Goal: Task Accomplishment & Management: Use online tool/utility

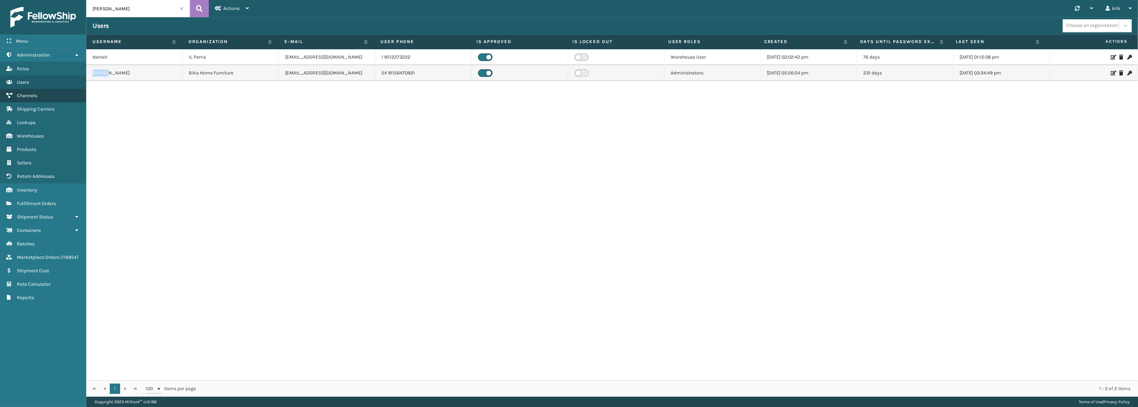
click at [31, 100] on link "Channels" at bounding box center [43, 95] width 86 height 13
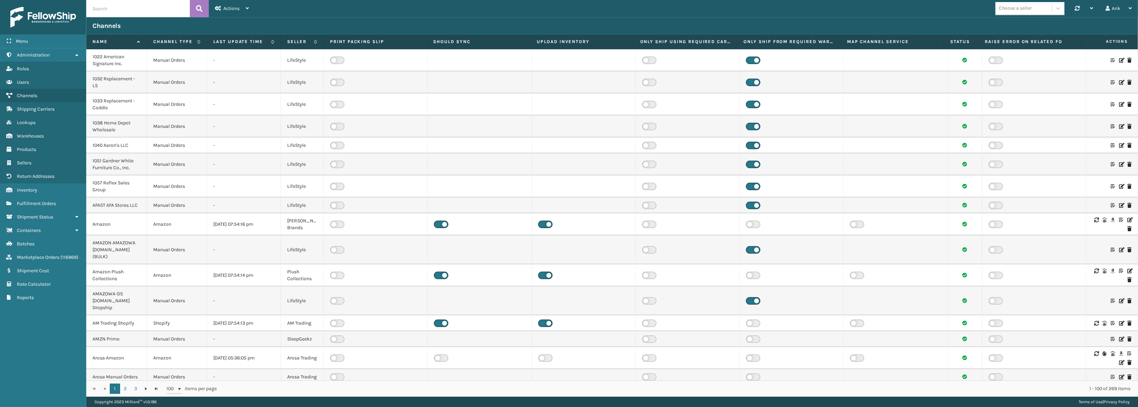
click at [1019, 10] on div "Choose a seller" at bounding box center [1015, 8] width 33 height 7
click at [1010, 117] on div "Brightech" at bounding box center [1029, 115] width 69 height 13
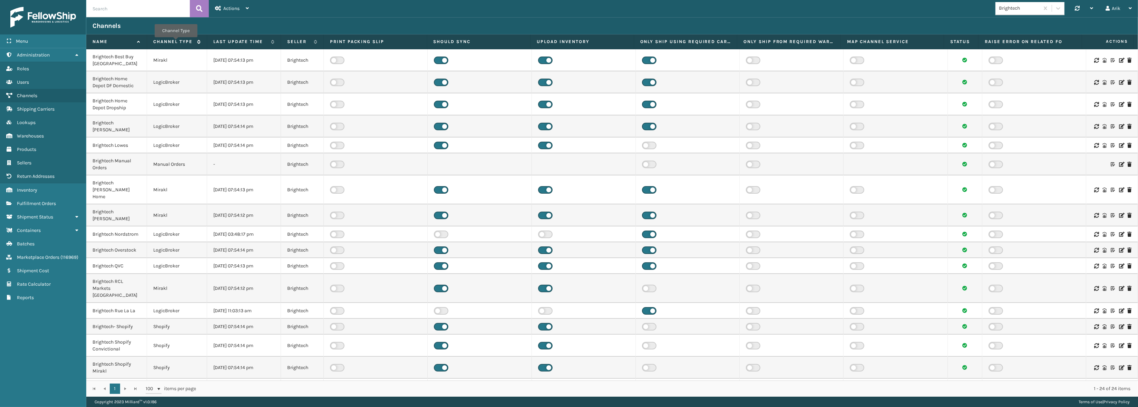
click at [176, 42] on label "Channel Type" at bounding box center [173, 42] width 40 height 6
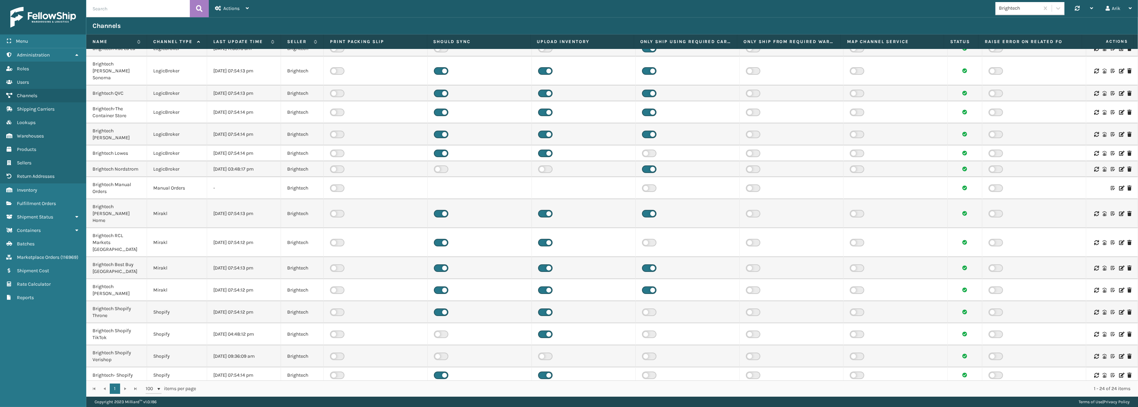
scroll to position [136, 0]
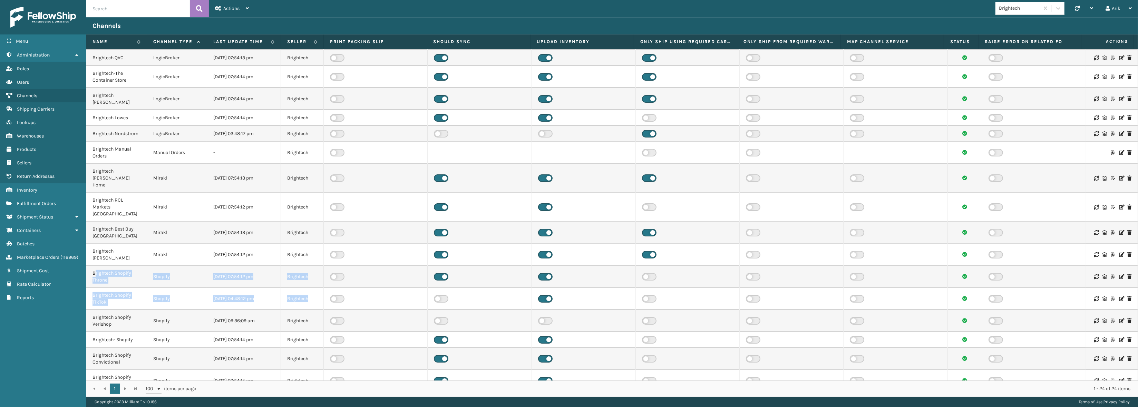
drag, startPoint x: 96, startPoint y: 246, endPoint x: 824, endPoint y: 275, distance: 728.6
click at [824, 275] on tbody "Brightech Overstock LogicBroker [DATE] 07:54:14 pm Brightech Brightech Wayfair …" at bounding box center [611, 160] width 1051 height 495
drag, startPoint x: 90, startPoint y: 329, endPoint x: 1064, endPoint y: 332, distance: 974.4
click at [1064, 348] on tr "Brightech Shopify Convictional Shopify [DATE] 07:54:14 pm Brightech" at bounding box center [611, 359] width 1051 height 22
click at [1119, 357] on icon at bounding box center [1121, 359] width 4 height 5
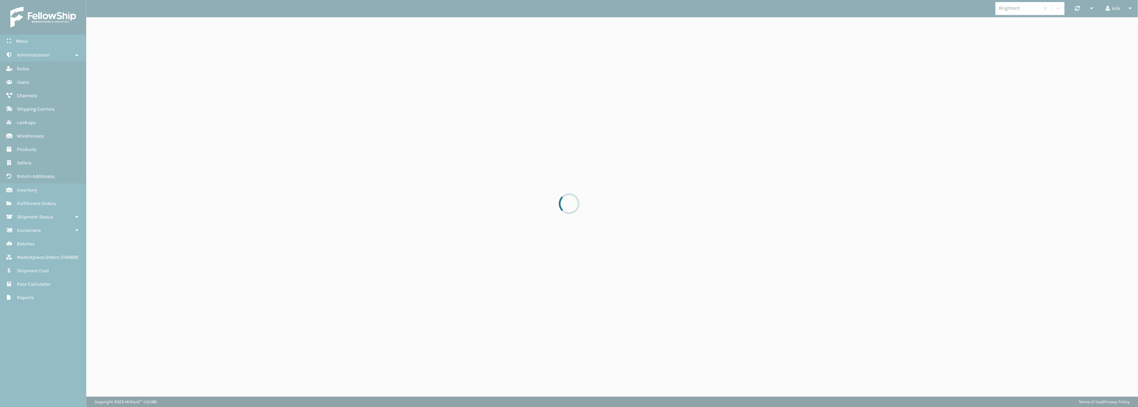
select select "pm"
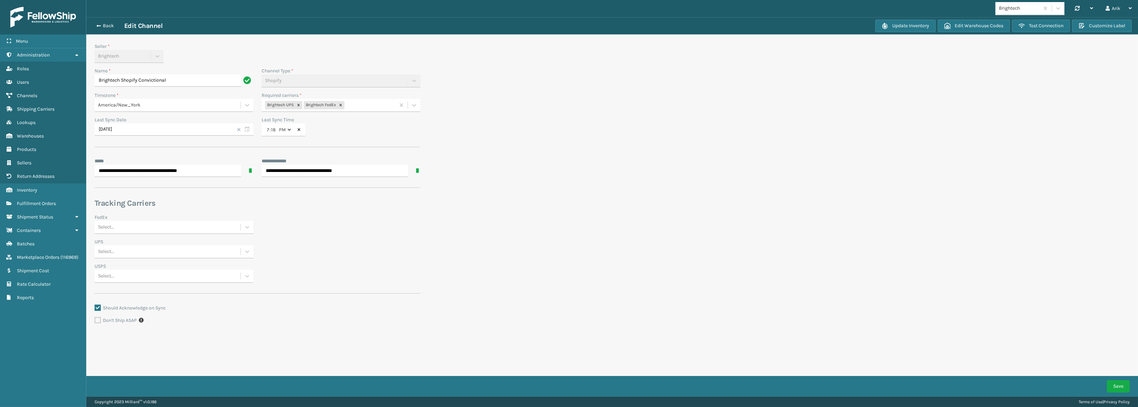
click at [355, 107] on div "Brightech UPS Brightech FedEx" at bounding box center [329, 105] width 134 height 11
click at [336, 184] on div "Brightech FedEx Safeco 7057" at bounding box center [341, 186] width 159 height 13
click at [1119, 384] on button "Save" at bounding box center [1118, 387] width 23 height 12
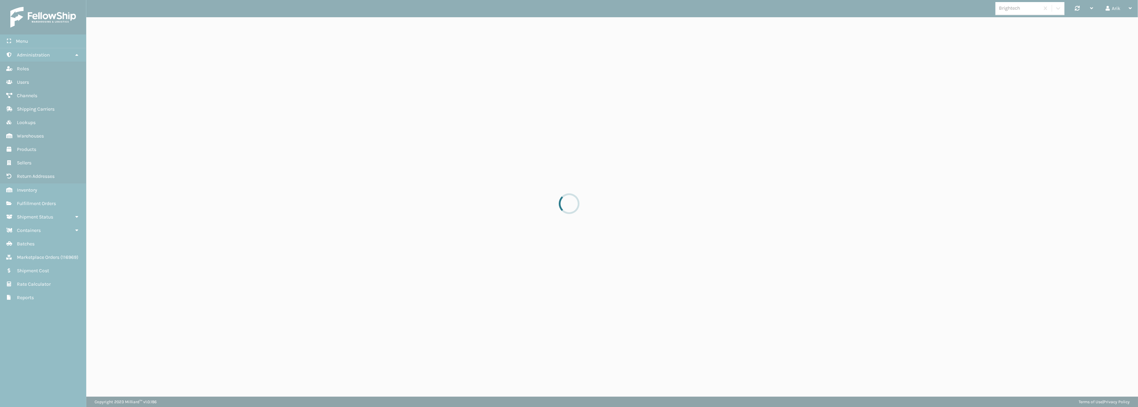
select select "pm"
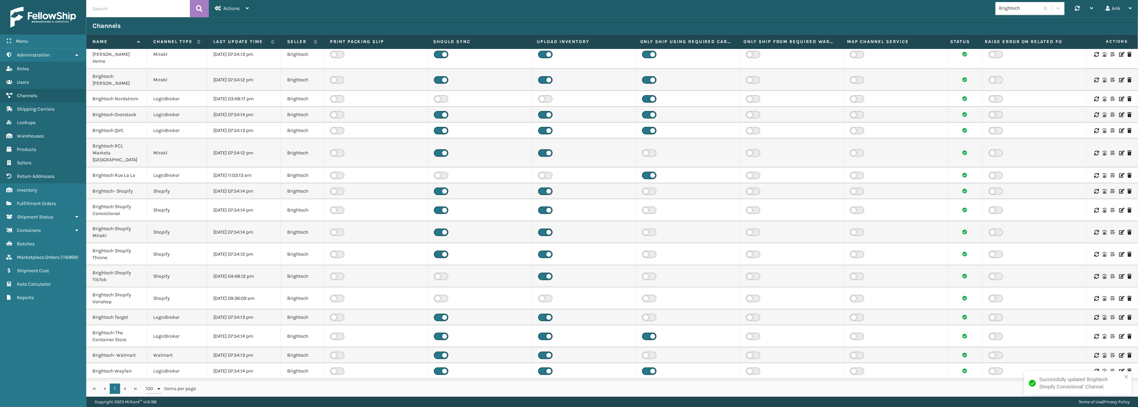
scroll to position [136, 0]
click at [101, 292] on div "Brightech Shopify Verishop" at bounding box center [116, 299] width 48 height 14
click at [158, 287] on td "Shopify" at bounding box center [177, 298] width 60 height 22
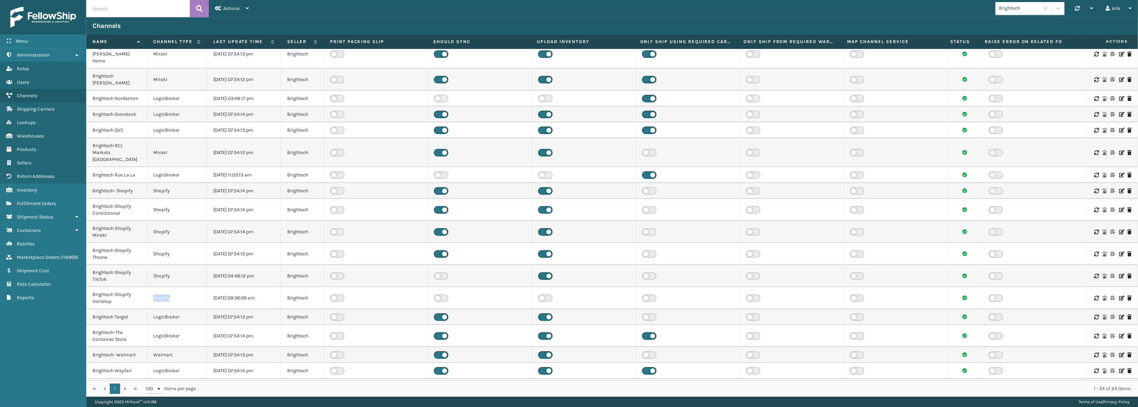
click at [158, 287] on td "Shopify" at bounding box center [177, 298] width 60 height 22
copy td "Shopify"
click at [135, 6] on input "text" at bounding box center [138, 8] width 104 height 17
paste input "Shopify"
type input "Shopify"
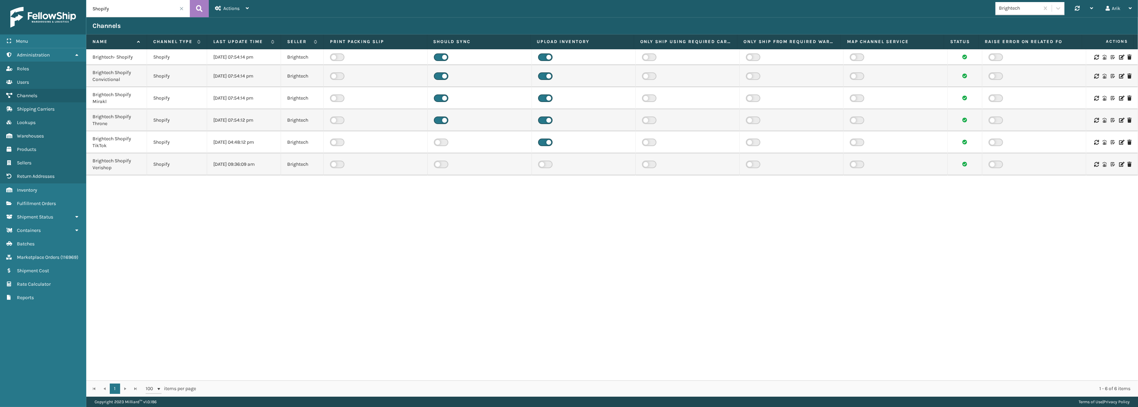
click at [1119, 55] on icon at bounding box center [1121, 57] width 4 height 5
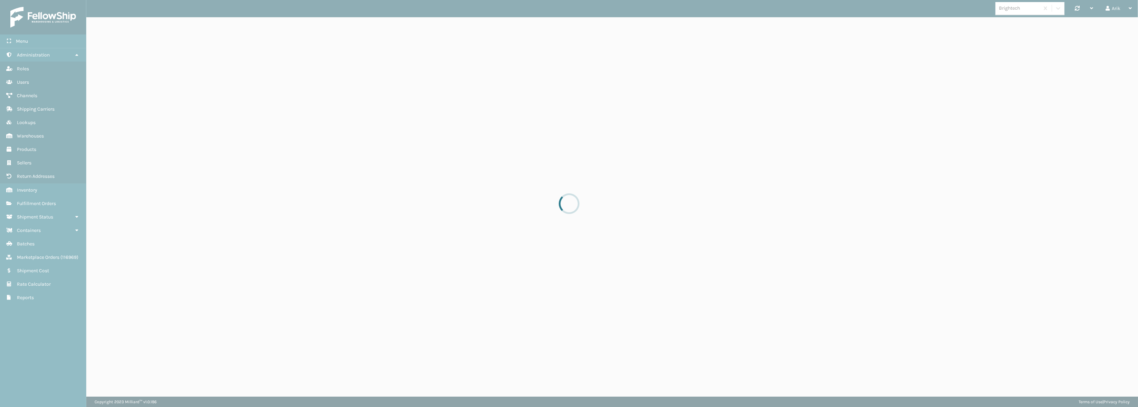
select select "pm"
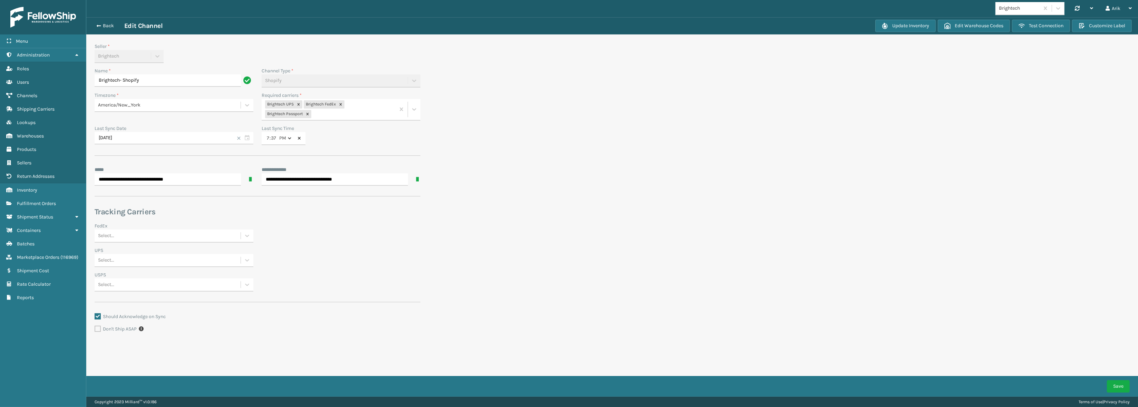
click at [321, 115] on div "Brightech UPS Brightech FedEx Brightech Passport" at bounding box center [329, 109] width 134 height 21
click at [319, 193] on div "Brightech FedEx Safeco 7057" at bounding box center [341, 195] width 159 height 13
click at [1121, 387] on button "Save" at bounding box center [1118, 387] width 23 height 12
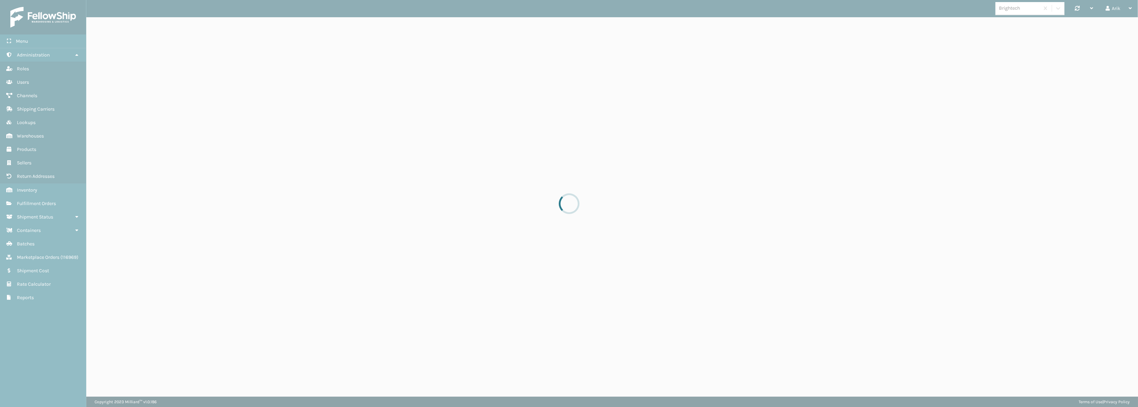
select select "pm"
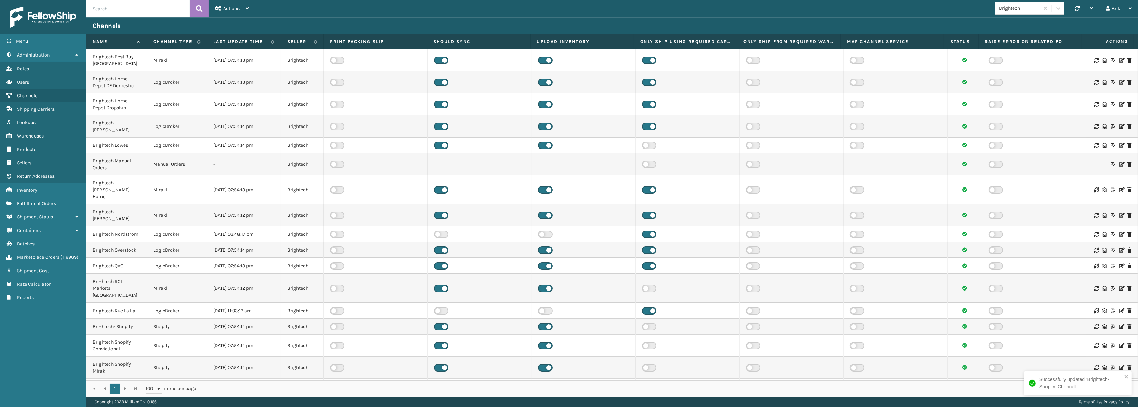
click at [117, 11] on input "text" at bounding box center [138, 8] width 104 height 17
paste input "Shopify"
type input "Shopify"
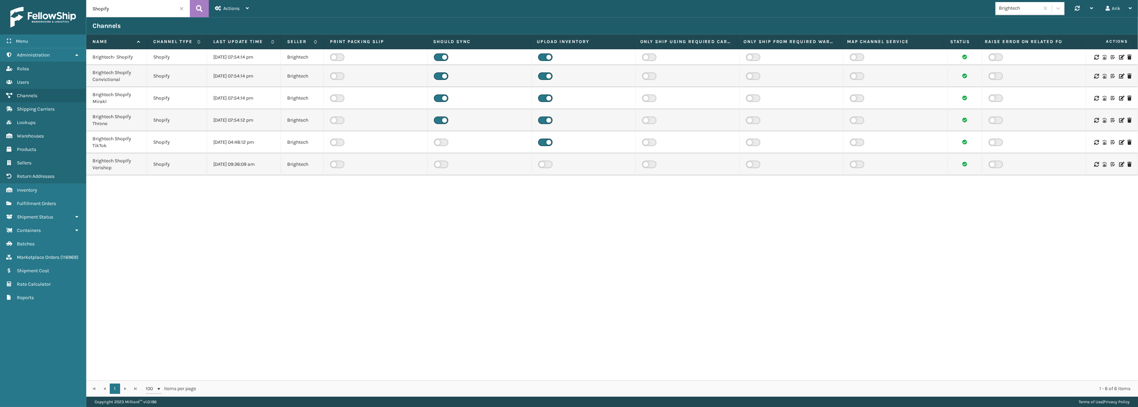
click at [1119, 74] on icon at bounding box center [1121, 76] width 4 height 5
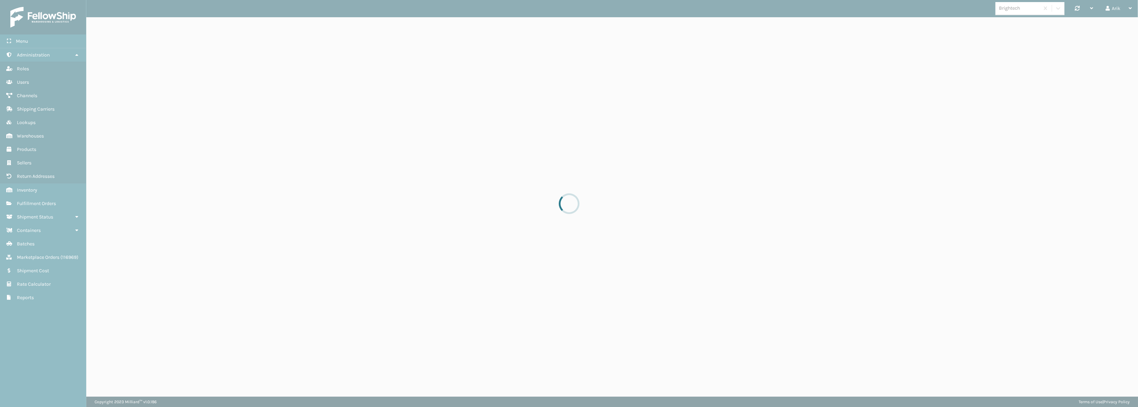
select select "pm"
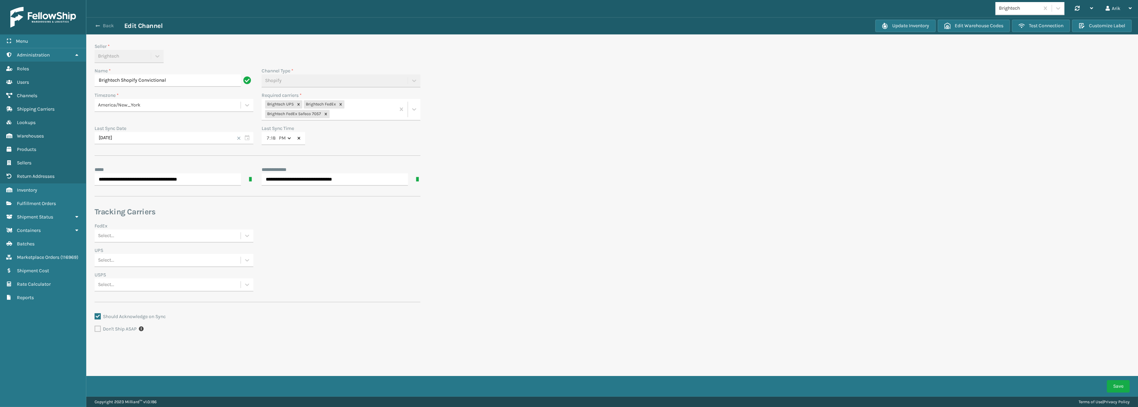
click at [99, 25] on span "button" at bounding box center [98, 25] width 4 height 5
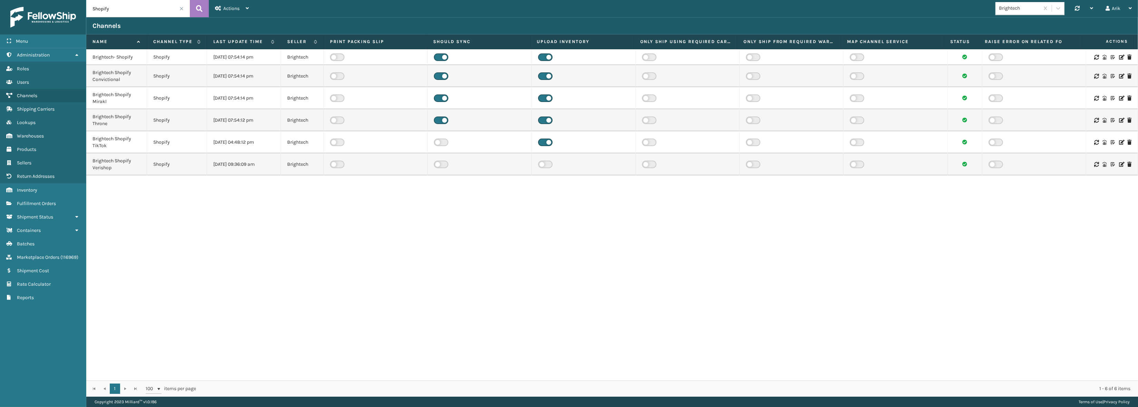
click at [1119, 119] on icon at bounding box center [1121, 120] width 4 height 5
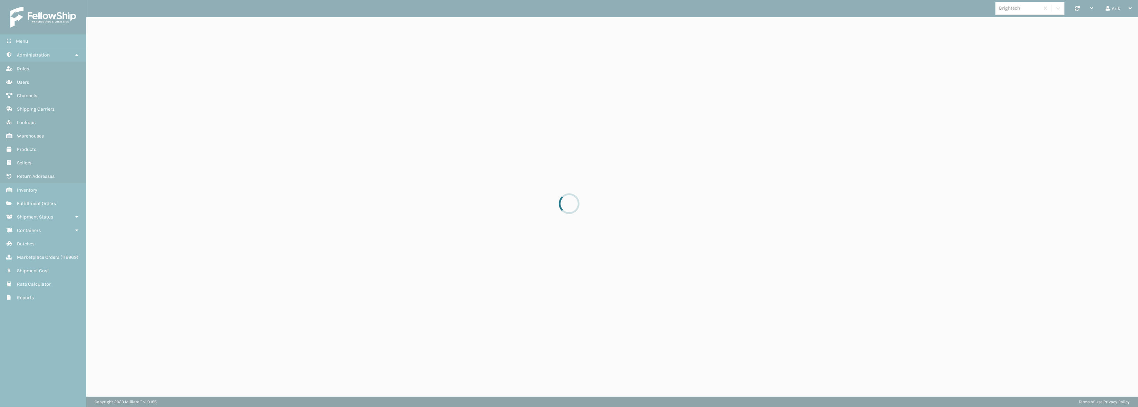
select select "pm"
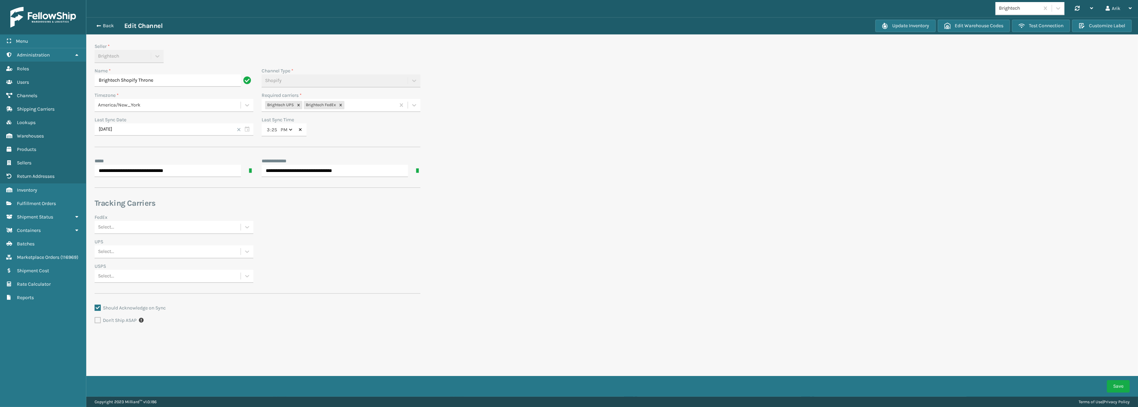
click at [364, 108] on div "Brightech UPS Brightech FedEx" at bounding box center [329, 105] width 134 height 11
click at [313, 185] on div "Brightech FedEx Safeco 7057" at bounding box center [341, 186] width 159 height 13
click at [1113, 381] on button "Save" at bounding box center [1118, 387] width 23 height 12
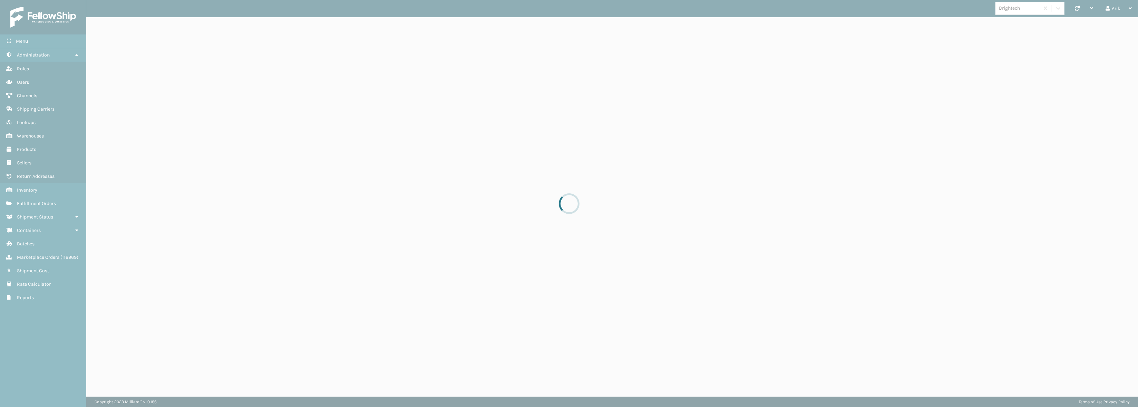
select select "pm"
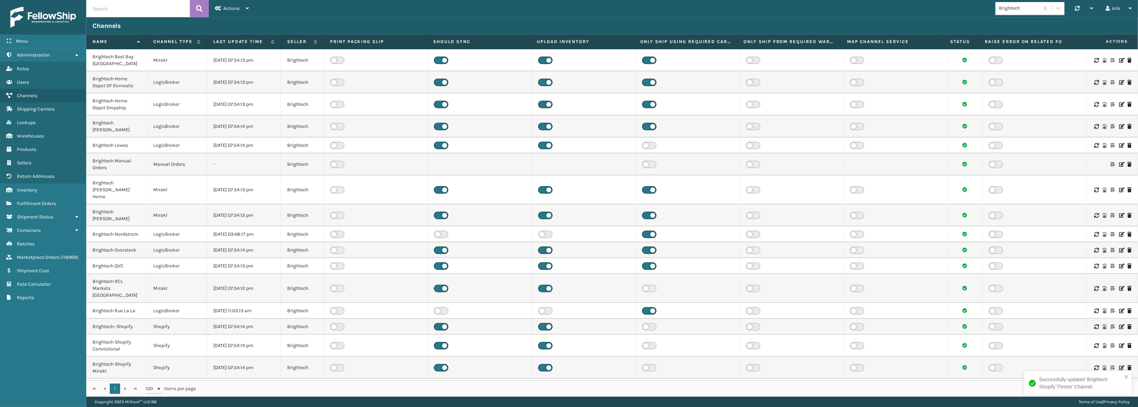
click at [109, 6] on input "text" at bounding box center [138, 8] width 104 height 17
paste input "Shopify"
type input "Shopify"
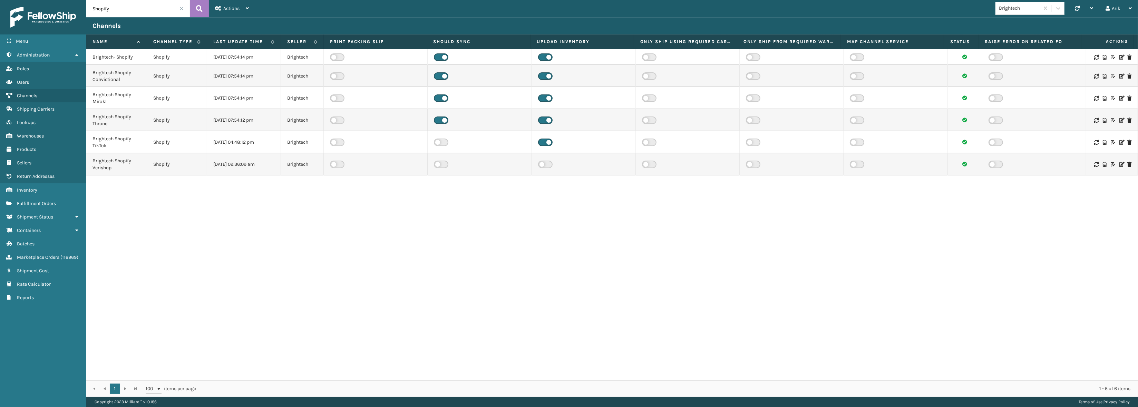
click at [1119, 141] on icon at bounding box center [1121, 142] width 4 height 5
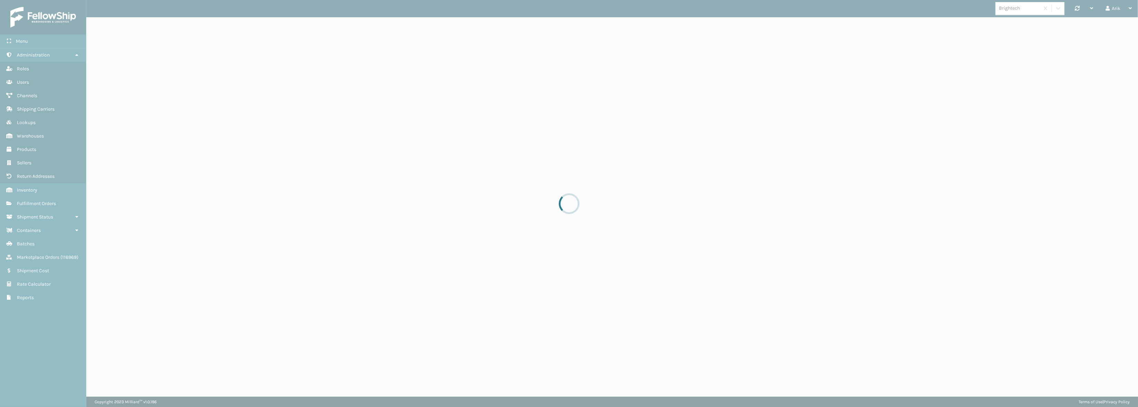
select select "pm"
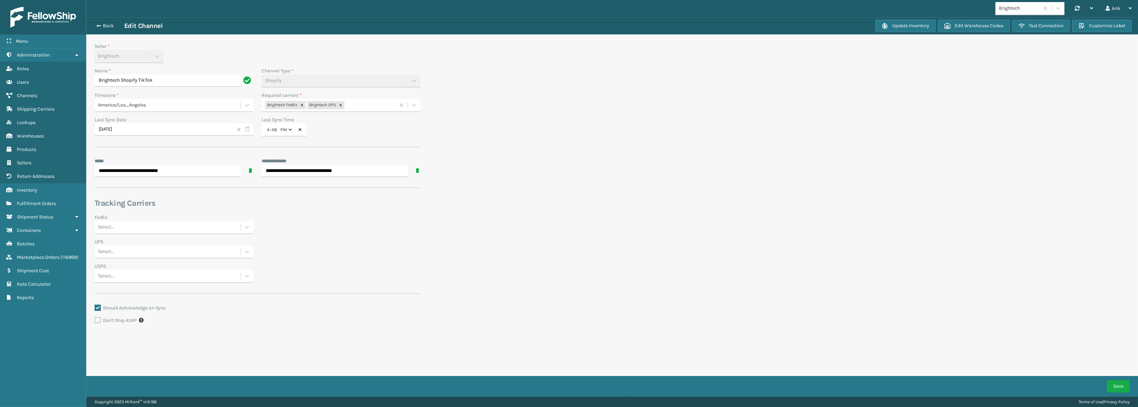
click at [351, 105] on div "Brightech FedEx Brightech UPS" at bounding box center [329, 105] width 134 height 11
click at [327, 181] on div "Brightech FedEx Safeco 7057" at bounding box center [341, 186] width 159 height 13
click at [1118, 386] on button "Save" at bounding box center [1118, 387] width 23 height 12
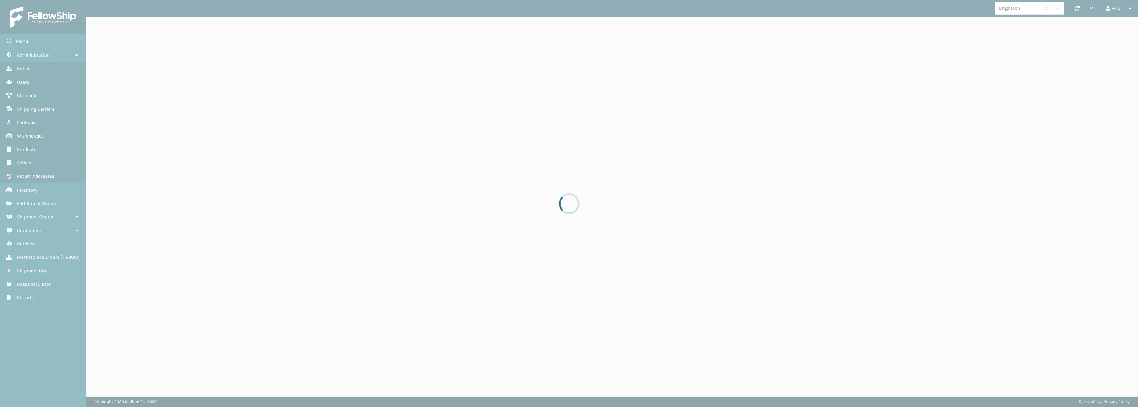
select select "pm"
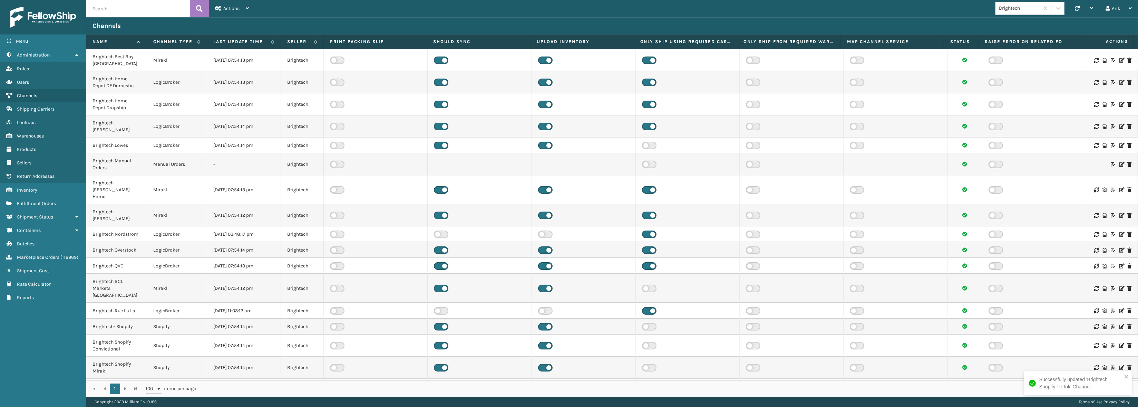
click at [102, 8] on input "text" at bounding box center [138, 8] width 104 height 17
paste input "Shopify"
type input "Shopify"
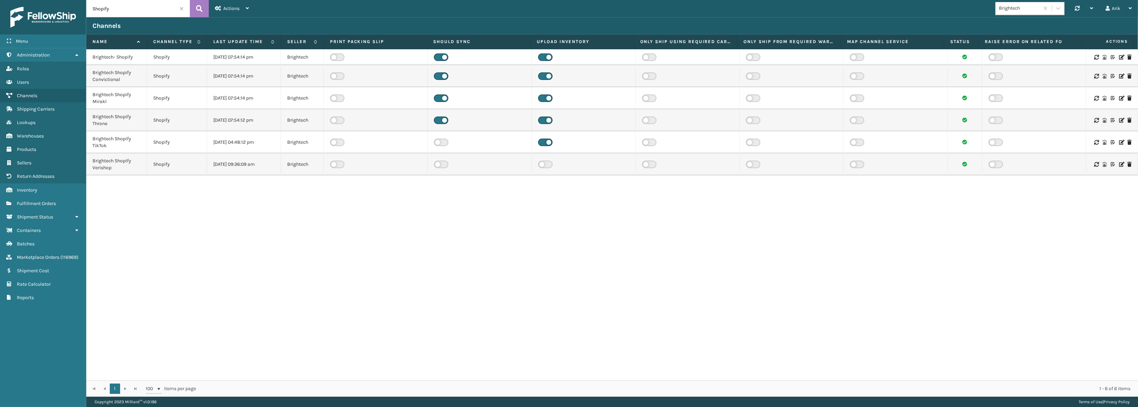
click at [1119, 164] on icon at bounding box center [1121, 164] width 4 height 5
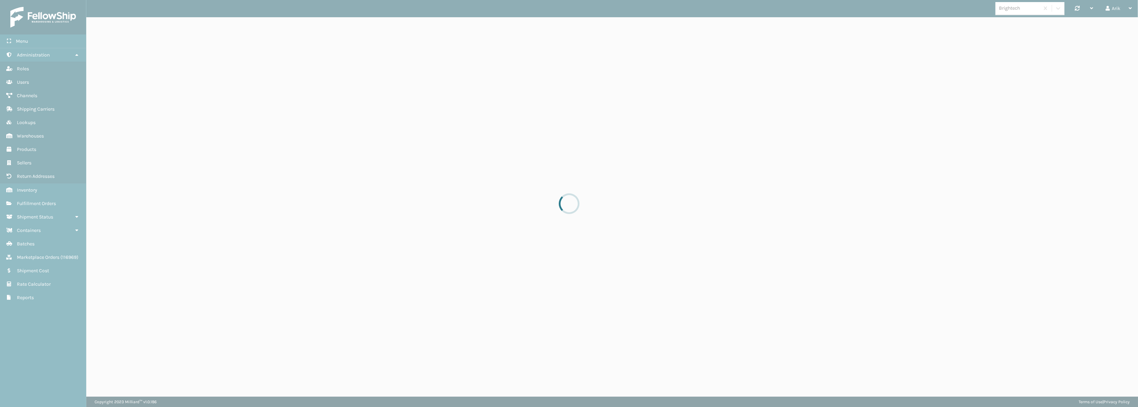
select select "pm"
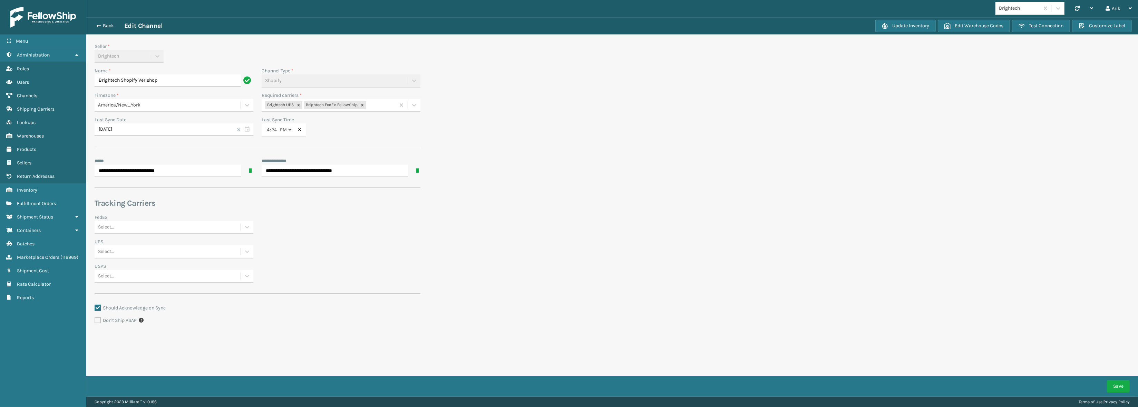
click at [376, 107] on div "Brightech UPS Brightech FedEx-FellowShip" at bounding box center [329, 105] width 134 height 11
click at [314, 183] on div "Brightech FedEx Safeco 7057" at bounding box center [341, 186] width 159 height 13
click at [1119, 381] on button "Save" at bounding box center [1118, 387] width 23 height 12
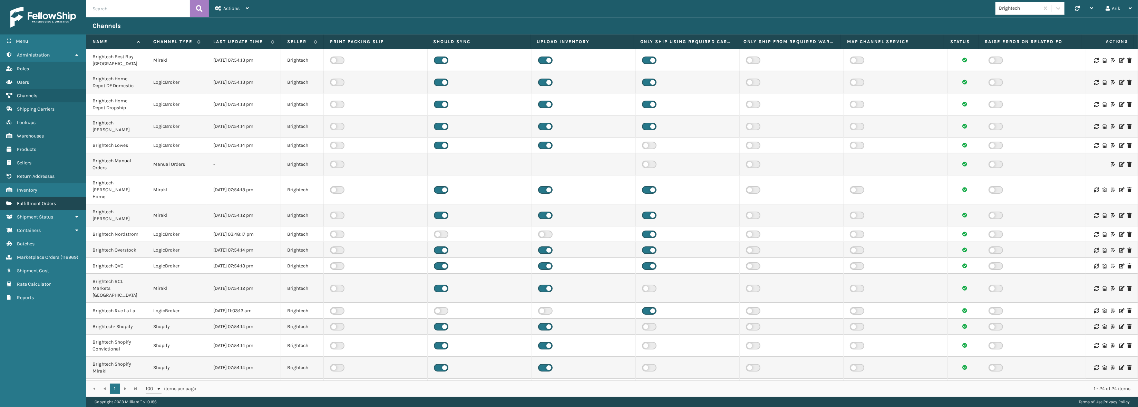
click at [31, 204] on span "Fulfillment Orders" at bounding box center [36, 204] width 39 height 6
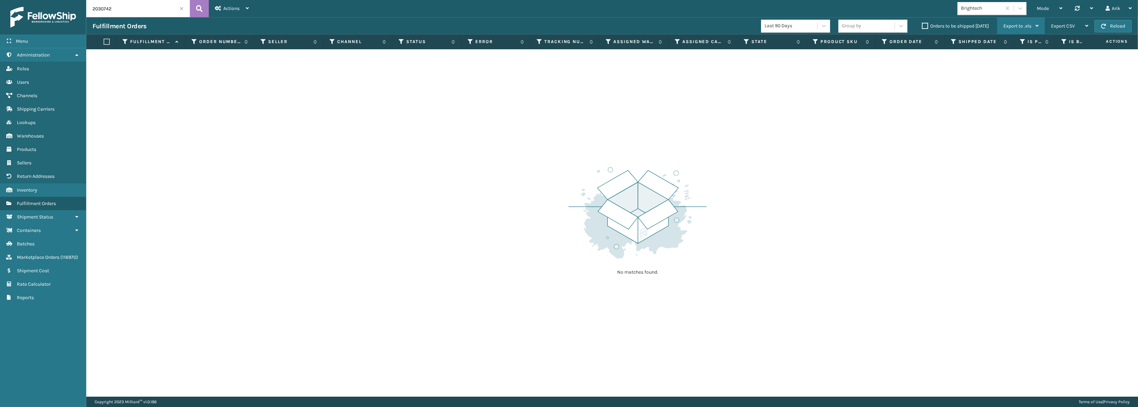
click at [1029, 23] on span "Export to .xls" at bounding box center [1017, 26] width 28 height 6
click at [1045, 7] on span "Mode" at bounding box center [1042, 9] width 12 height 6
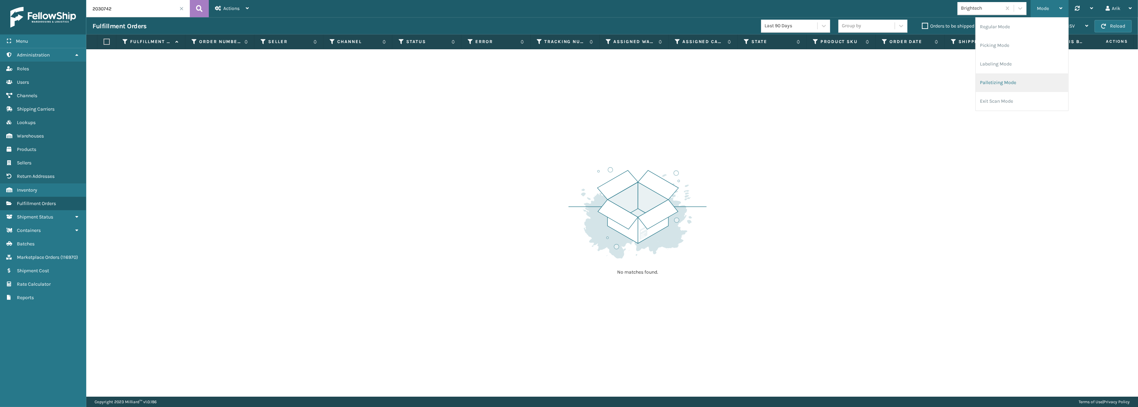
click at [1015, 83] on li "Palletizing Mode" at bounding box center [1021, 82] width 92 height 19
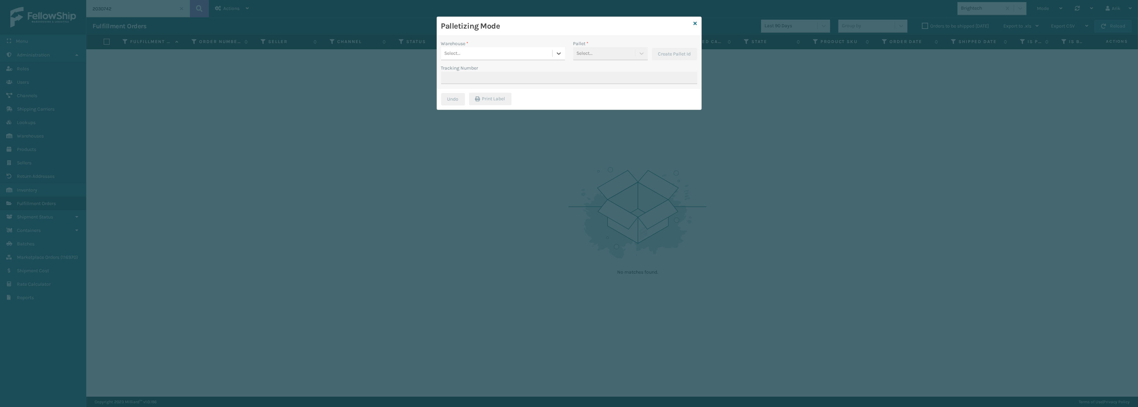
click at [469, 53] on div "Select..." at bounding box center [496, 53] width 111 height 11
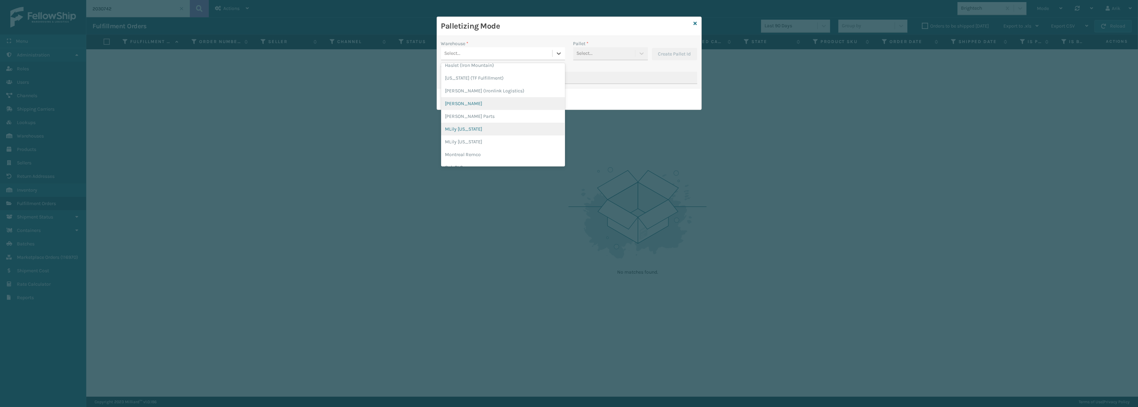
scroll to position [31, 0]
click at [459, 62] on div "Warehouse * option Fellowship - West focused, 3 of 19. 19 results available. Us…" at bounding box center [503, 52] width 132 height 24
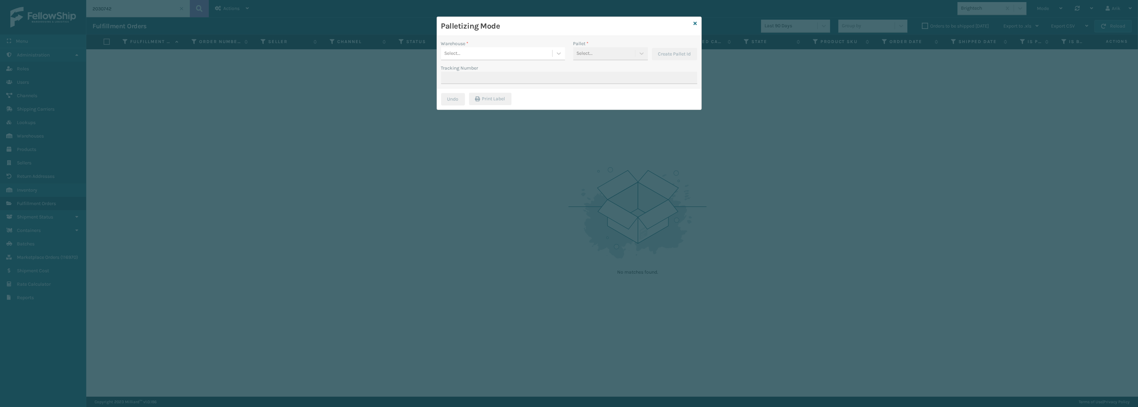
click at [519, 52] on div "Select..." at bounding box center [496, 53] width 111 height 11
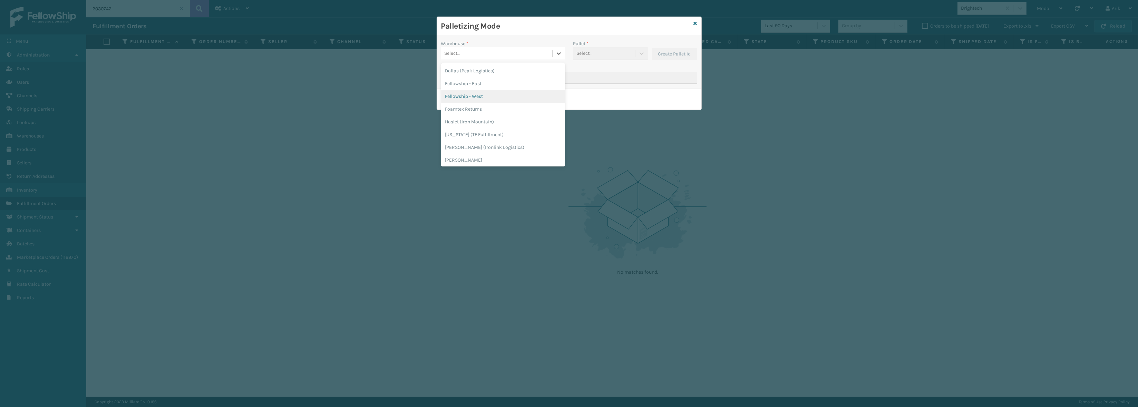
click at [479, 95] on div "Fellowship - West" at bounding box center [503, 96] width 124 height 13
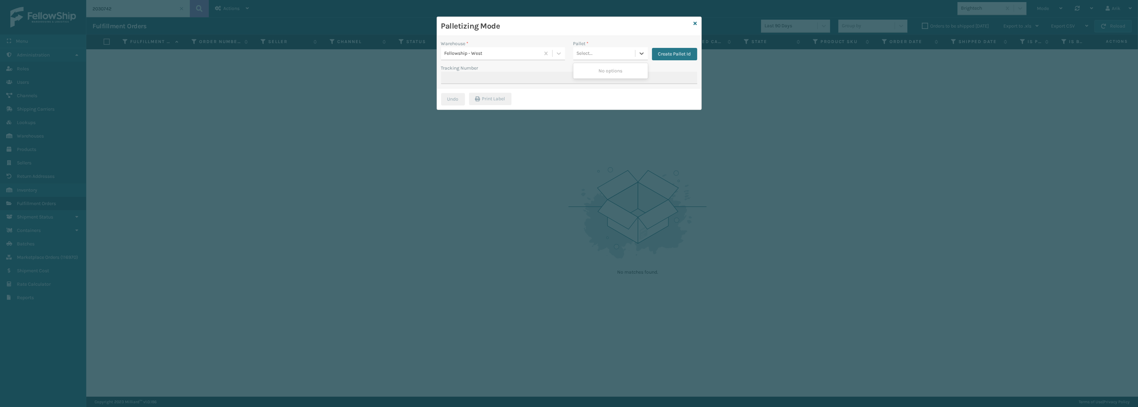
click at [584, 55] on div "Select..." at bounding box center [585, 53] width 16 height 7
click at [583, 55] on div "Select..." at bounding box center [585, 53] width 16 height 7
click at [484, 52] on div "Fellowship - West" at bounding box center [492, 53] width 96 height 7
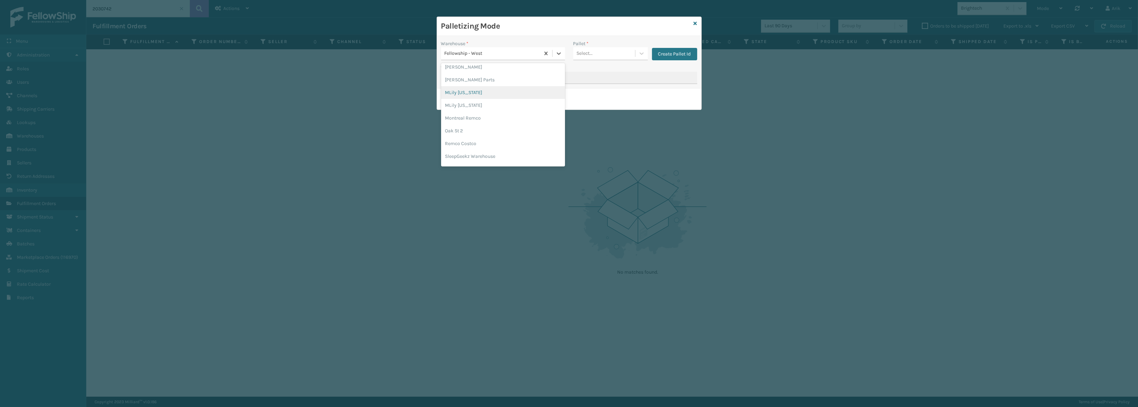
scroll to position [94, 0]
click at [465, 103] on div "MLily [US_STATE]" at bounding box center [503, 104] width 124 height 13
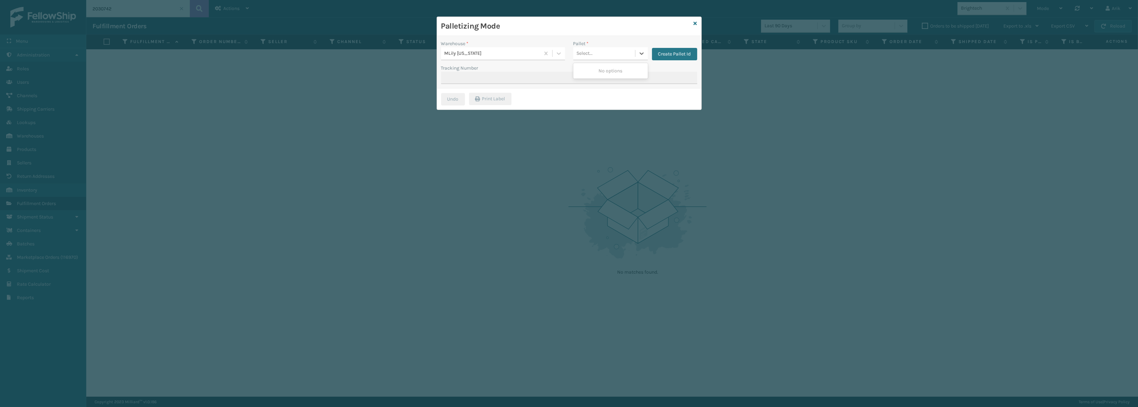
click at [618, 52] on div "Select..." at bounding box center [604, 53] width 62 height 11
click at [664, 57] on button "Create Pallet Id" at bounding box center [674, 54] width 45 height 12
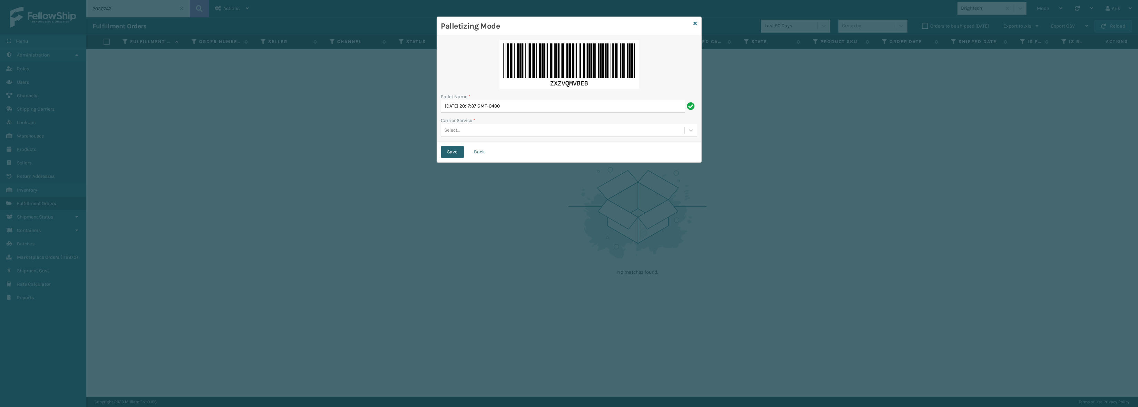
click at [449, 150] on button "Save" at bounding box center [452, 152] width 23 height 12
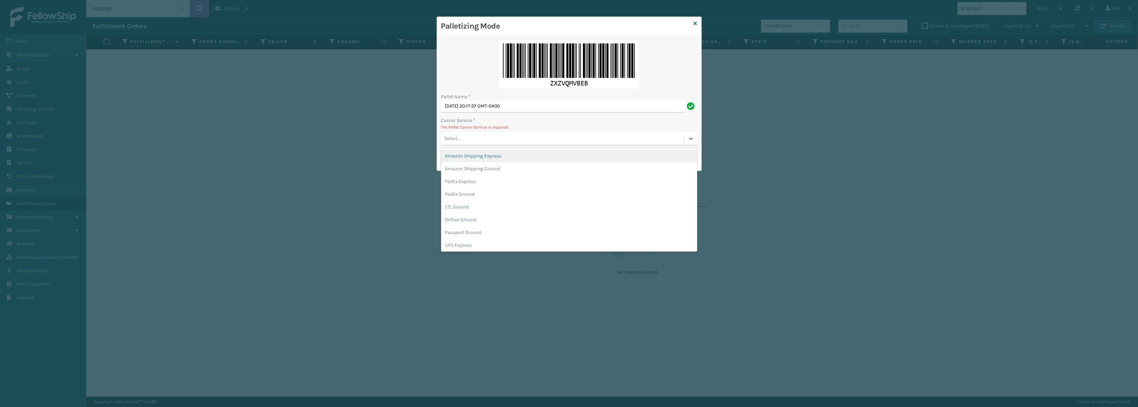
click at [469, 144] on div "Select..." at bounding box center [562, 138] width 243 height 11
click at [450, 197] on div "FedEx Ground" at bounding box center [569, 194] width 256 height 13
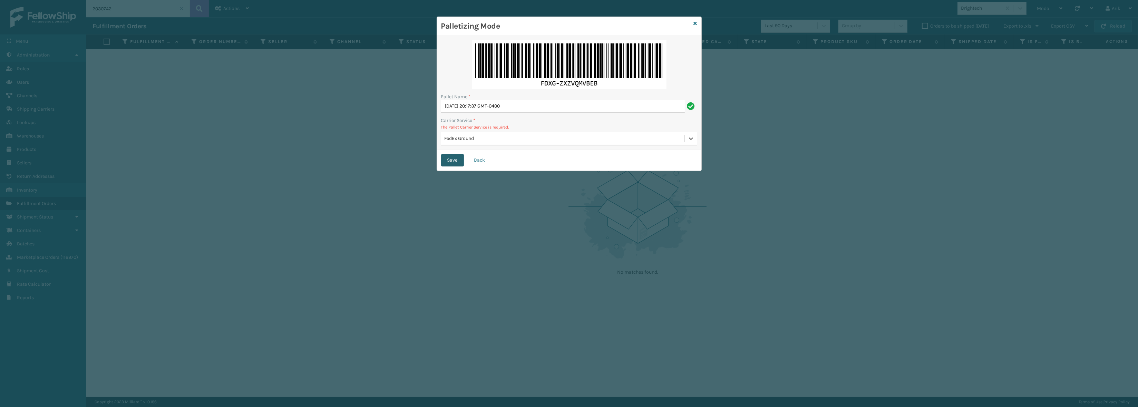
click at [455, 160] on button "Save" at bounding box center [452, 160] width 23 height 12
